Goal: Navigation & Orientation: Find specific page/section

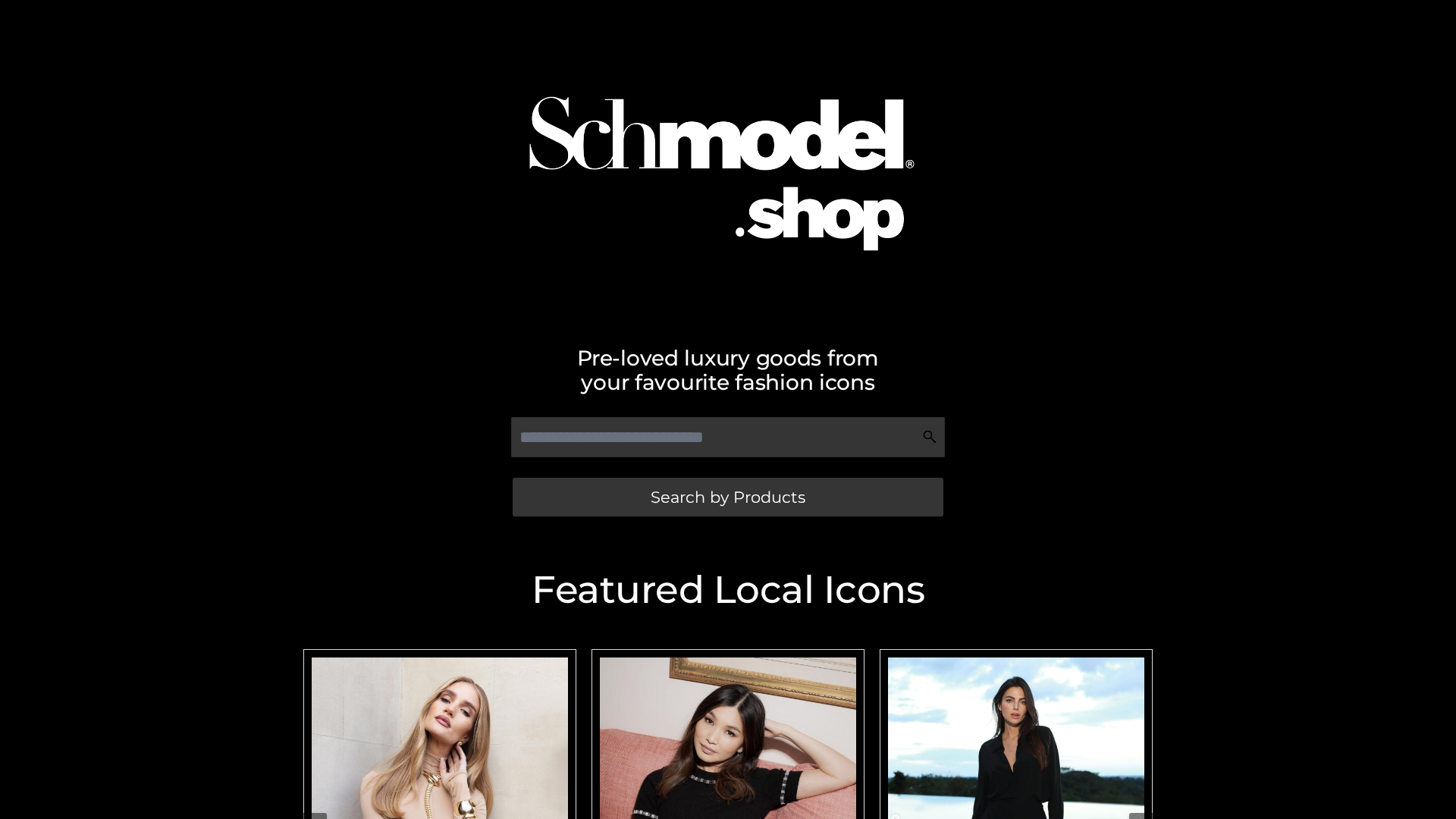
click at [728, 497] on span "Search by Products" at bounding box center [728, 497] width 155 height 16
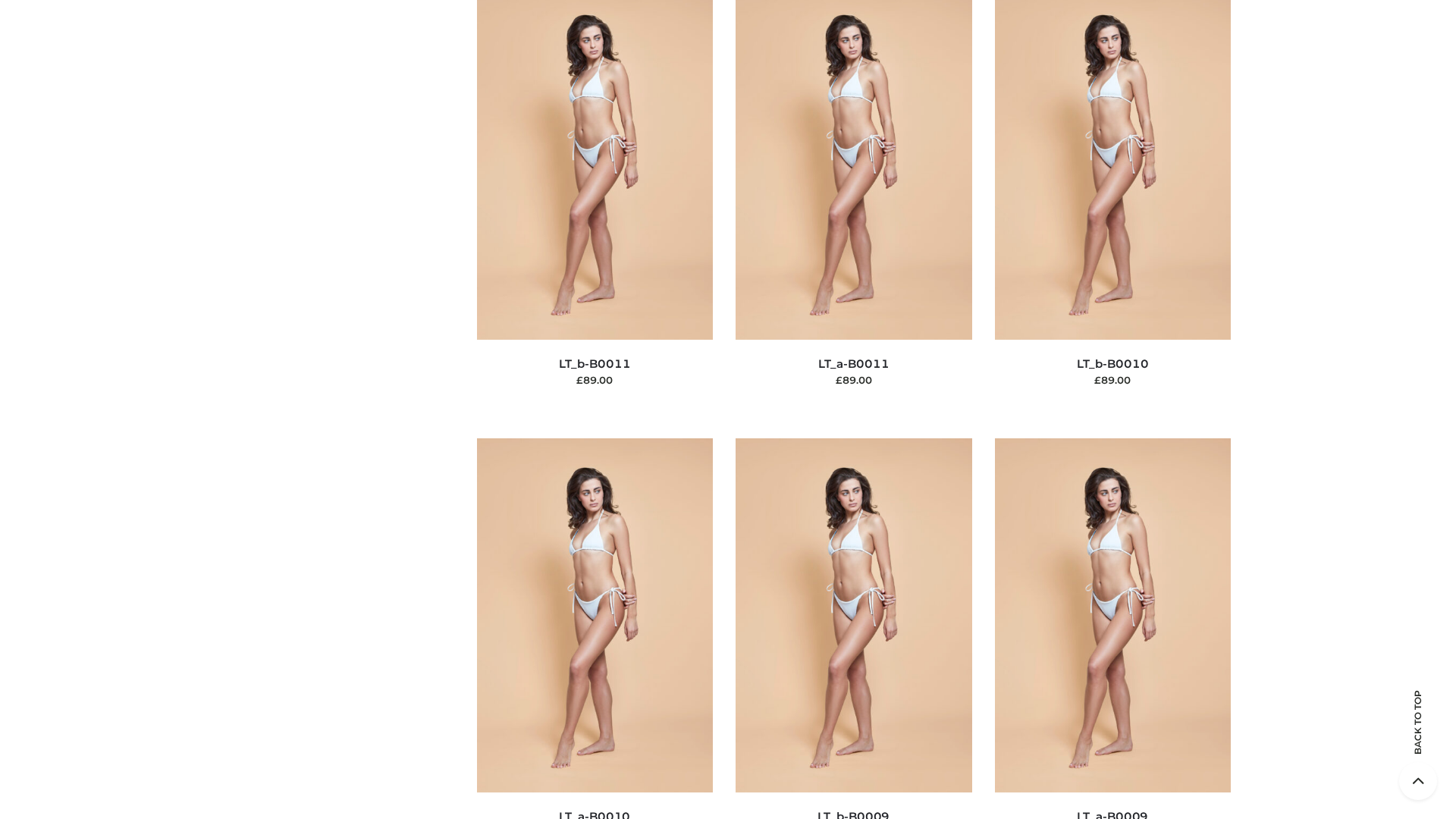
scroll to position [6810, 0]
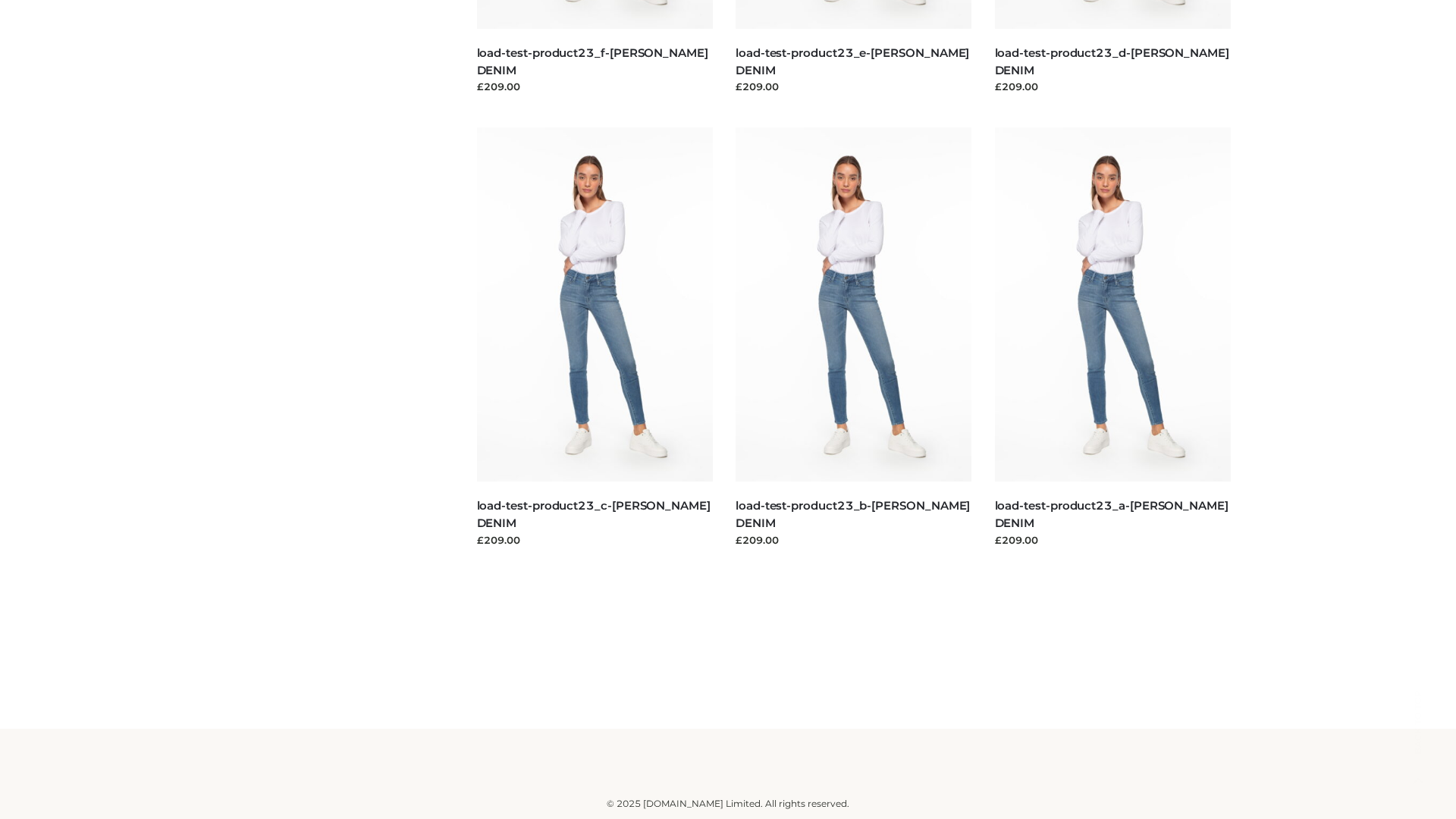
scroll to position [1330, 0]
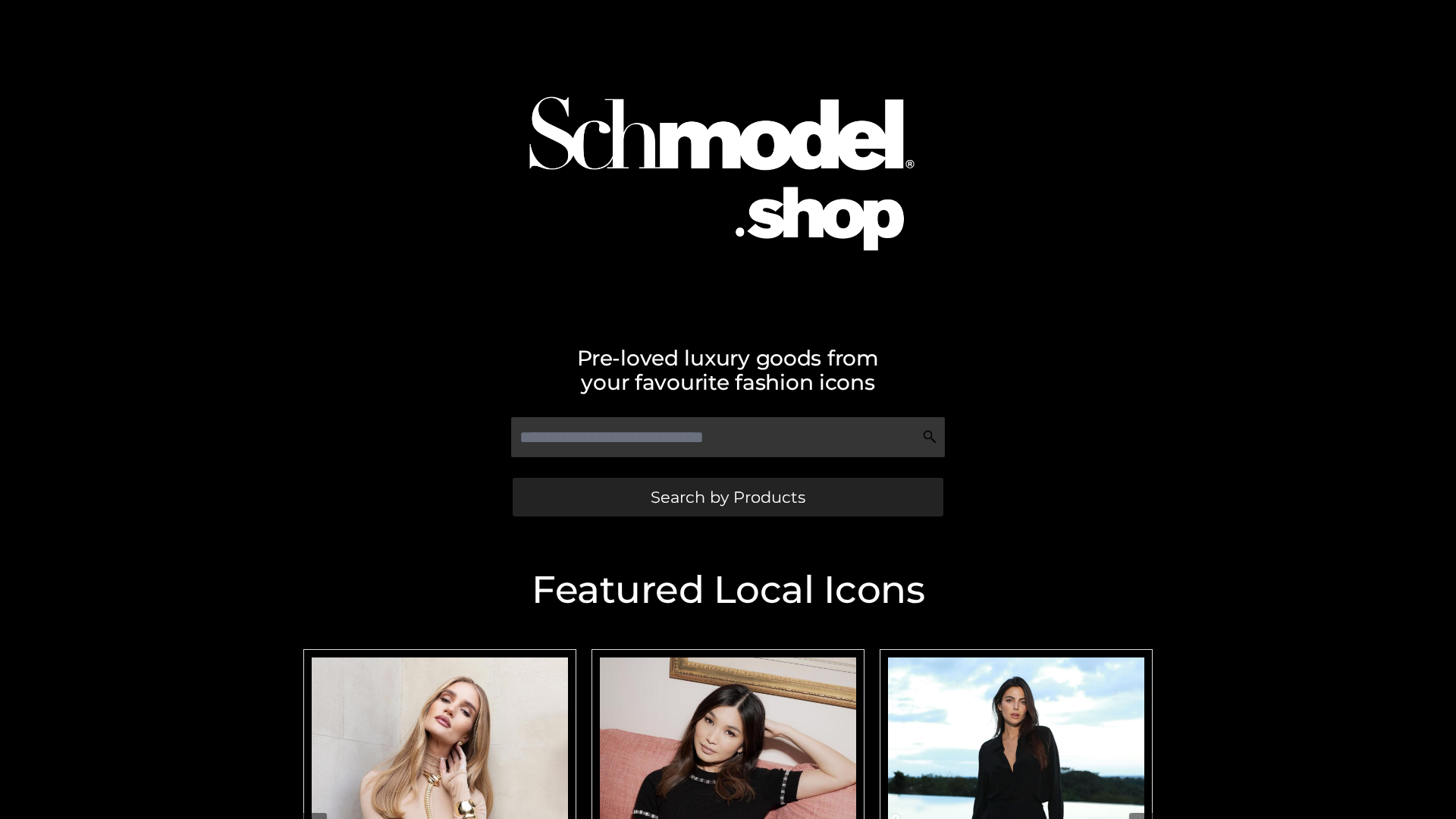
click at [728, 497] on span "Search by Products" at bounding box center [728, 497] width 155 height 16
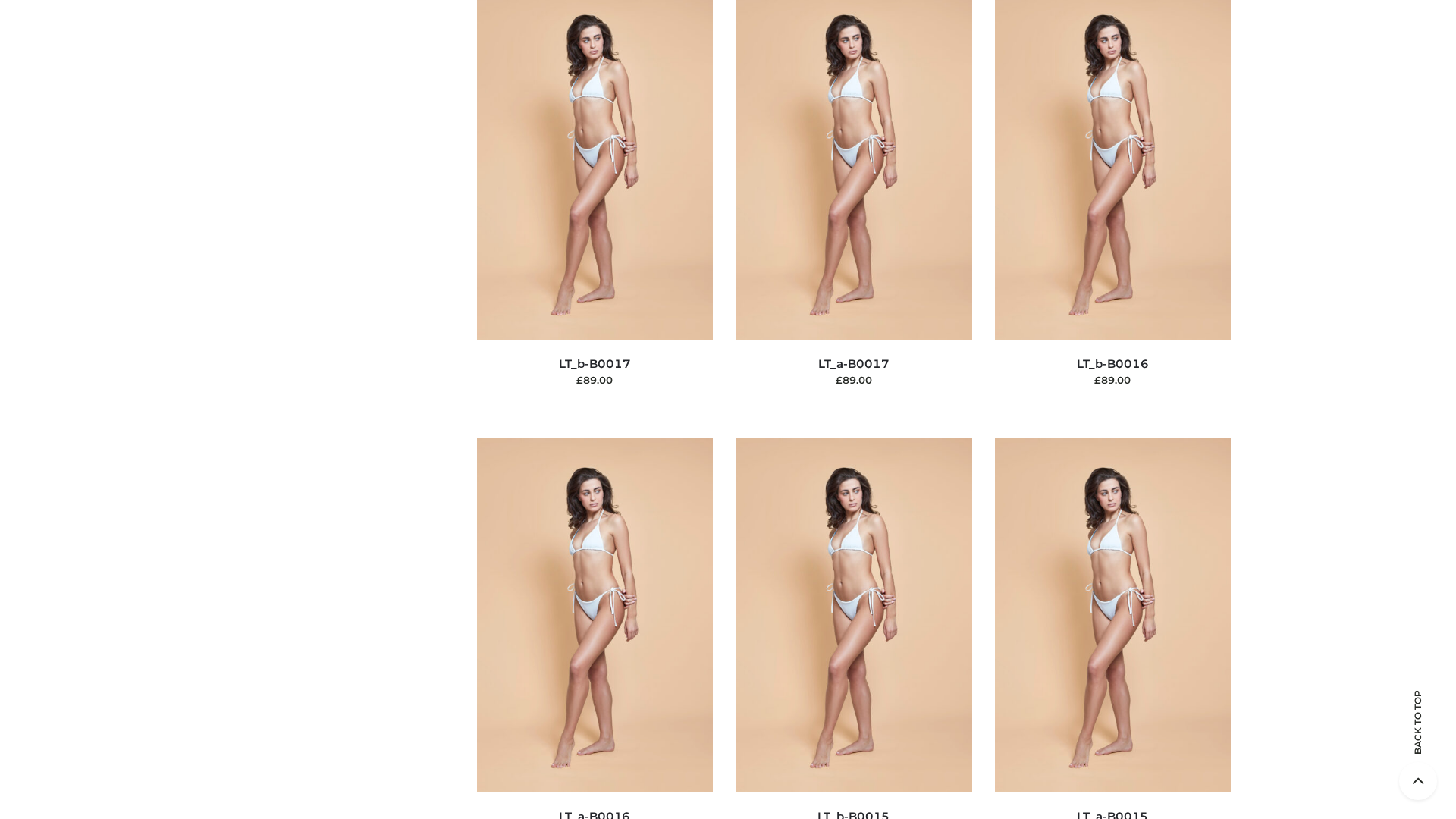
scroll to position [4982, 0]
